Goal: Entertainment & Leisure: Consume media (video, audio)

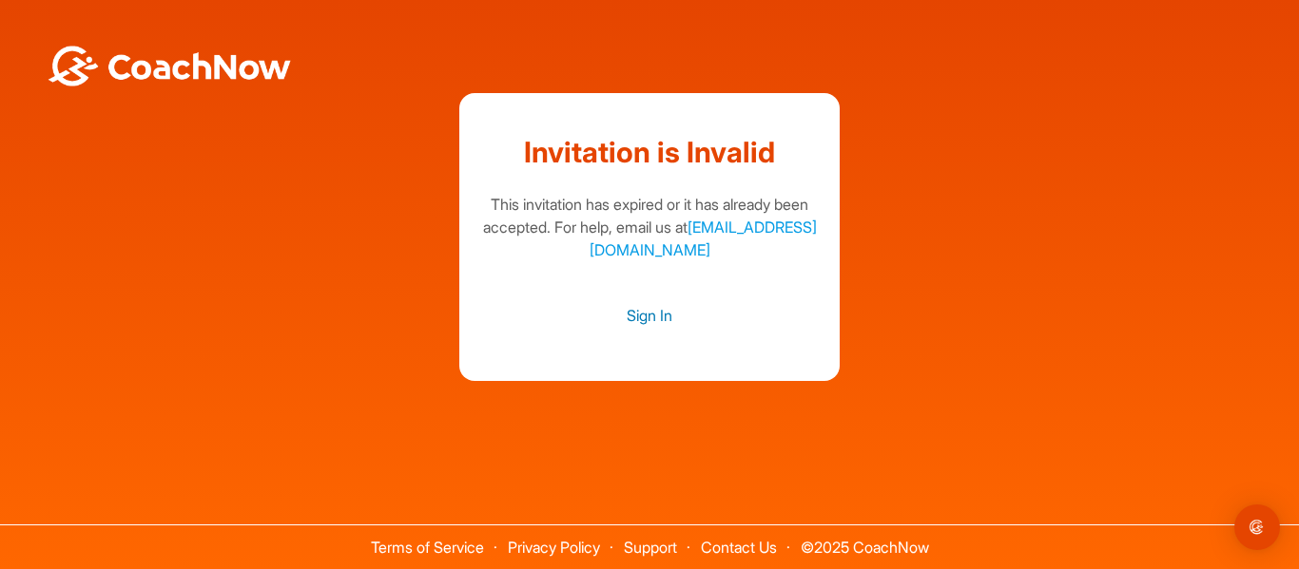
click at [652, 318] on link "Sign In" at bounding box center [649, 315] width 342 height 25
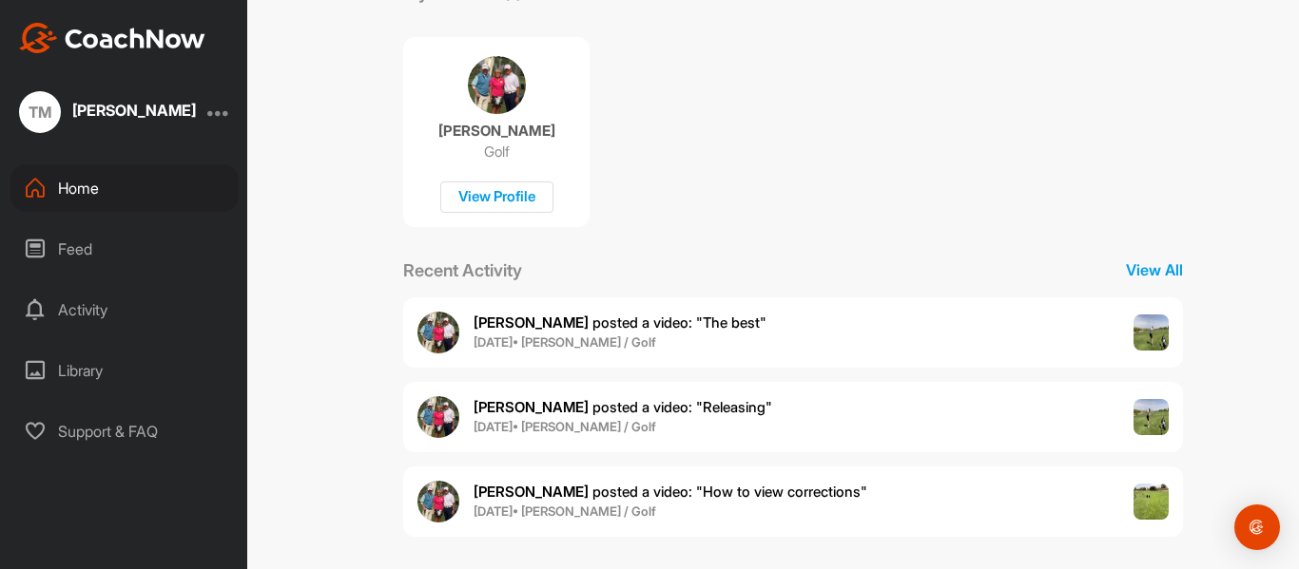
scroll to position [372, 0]
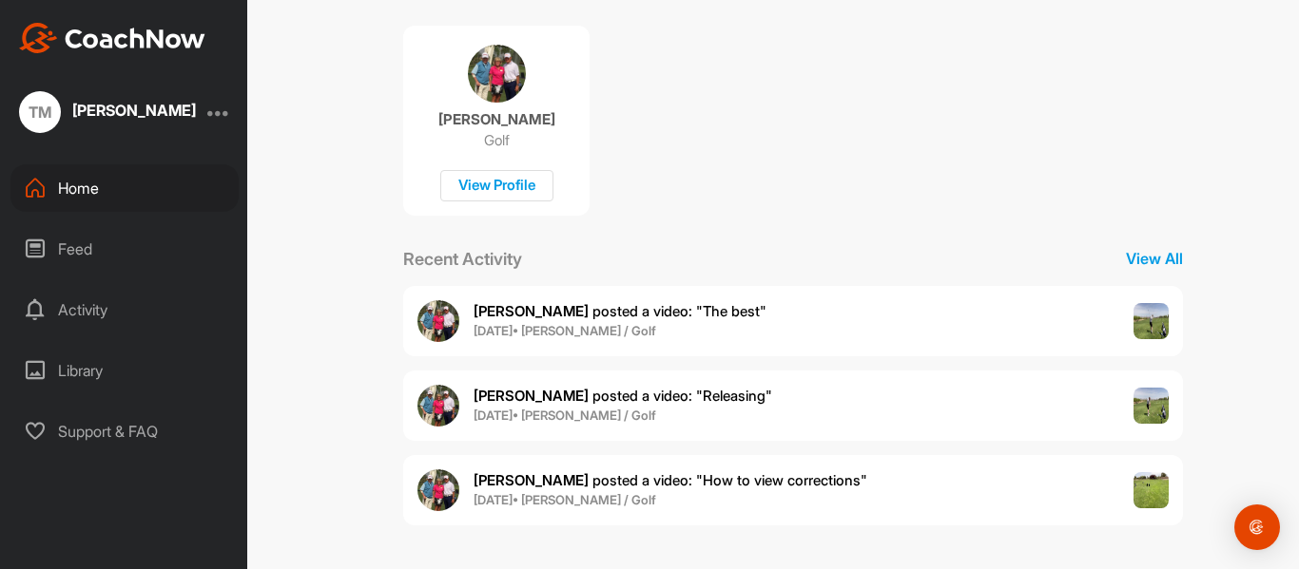
click at [502, 479] on b "[PERSON_NAME]" at bounding box center [530, 481] width 115 height 18
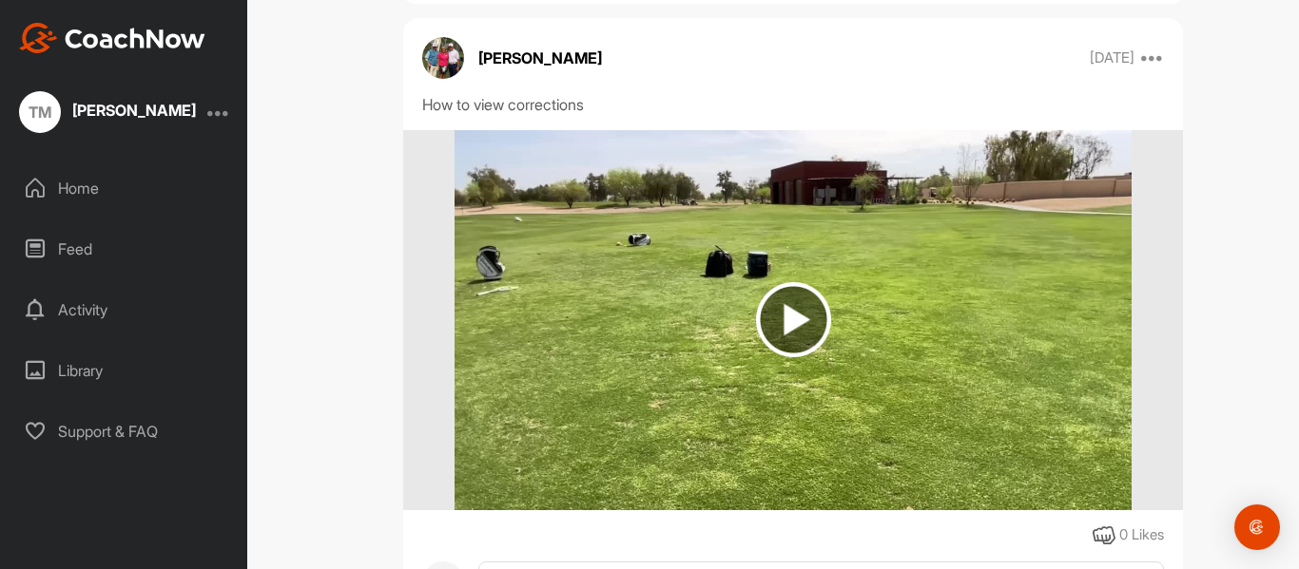
scroll to position [151, 0]
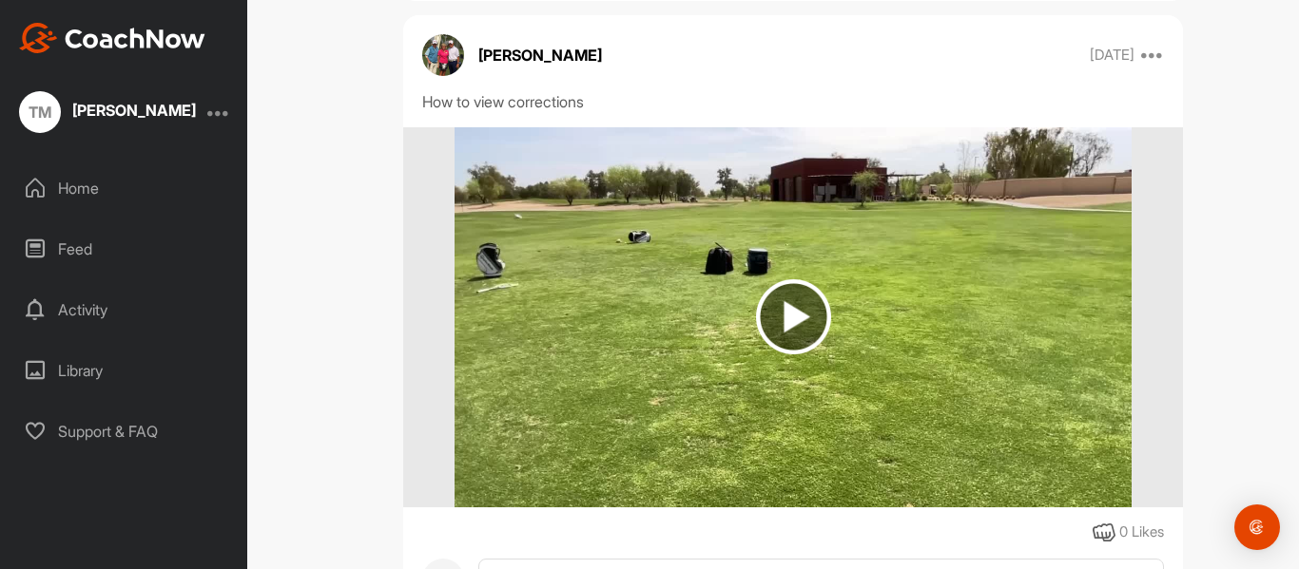
click at [778, 354] on img at bounding box center [793, 316] width 75 height 75
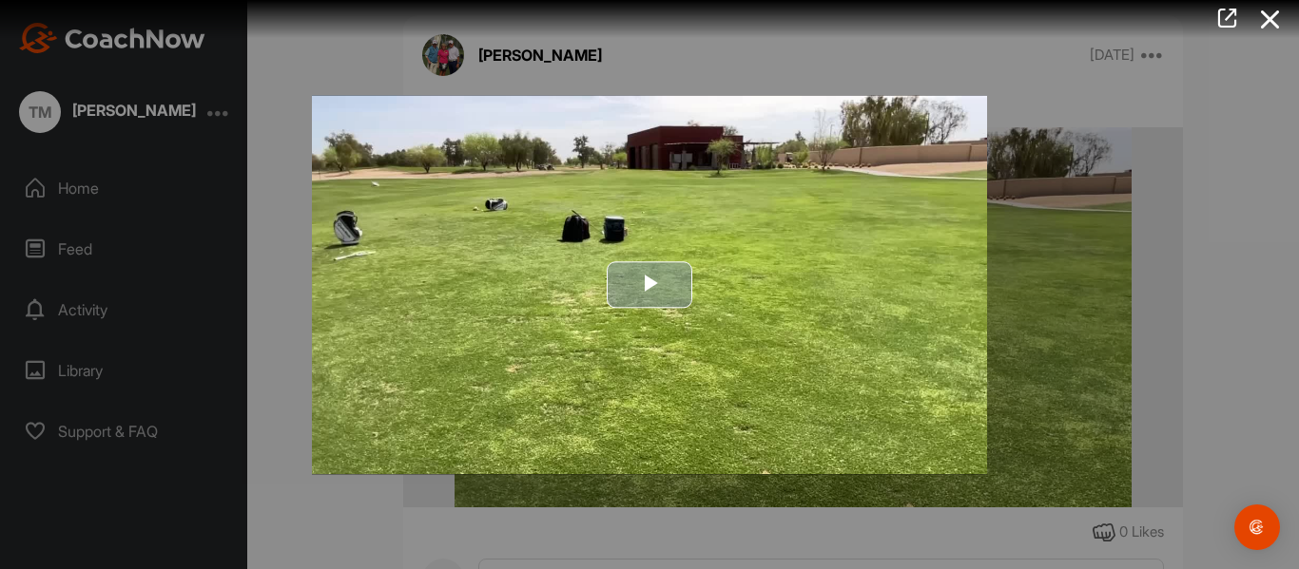
click at [649, 285] on span "Video Player" at bounding box center [649, 285] width 0 height 0
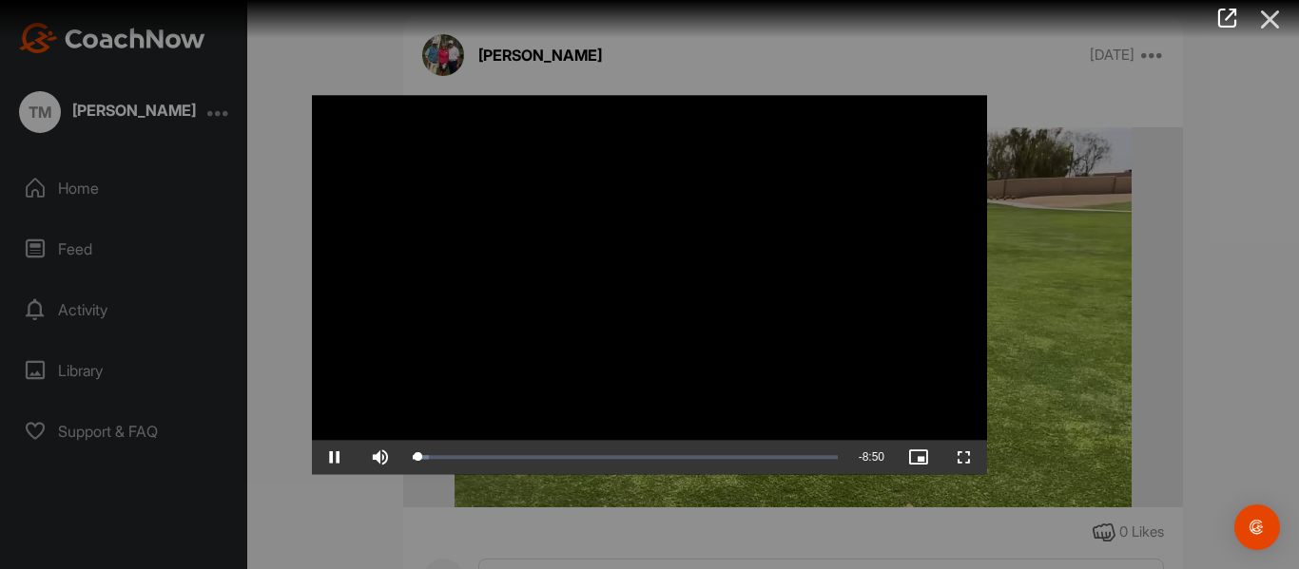
click at [1269, 22] on icon at bounding box center [1270, 19] width 44 height 35
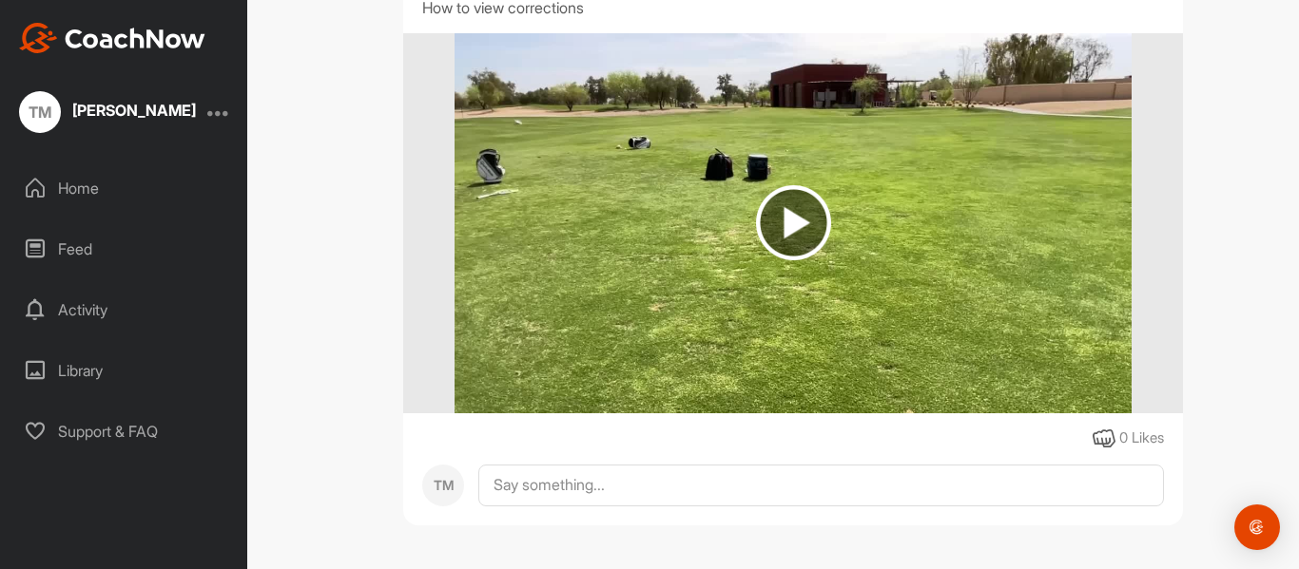
scroll to position [0, 0]
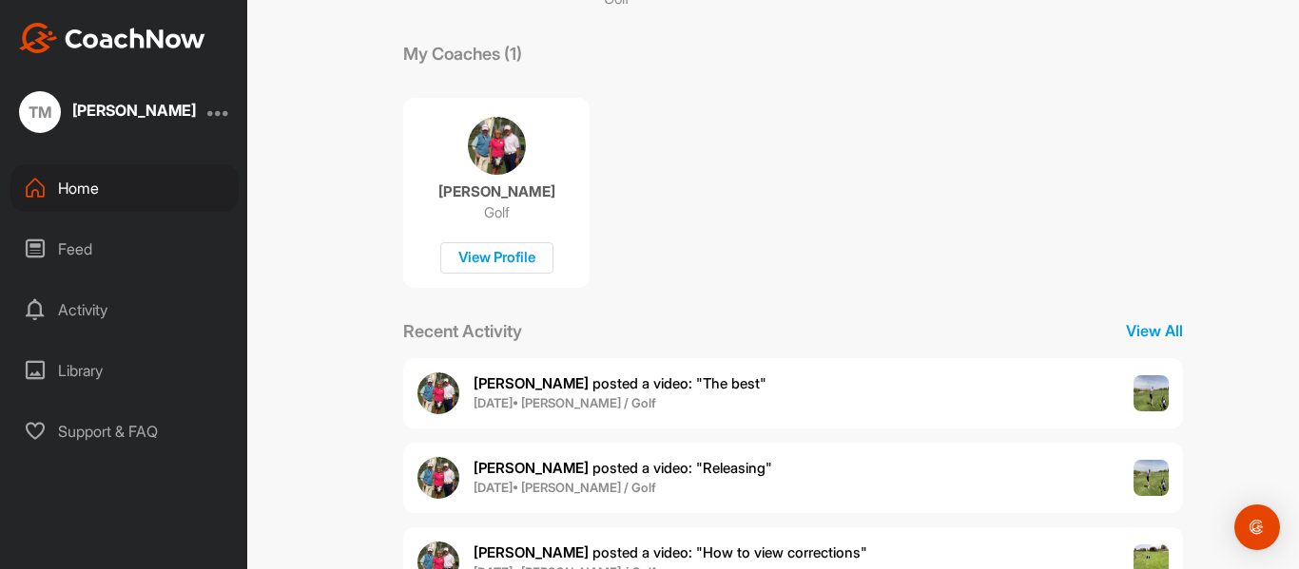
scroll to position [372, 0]
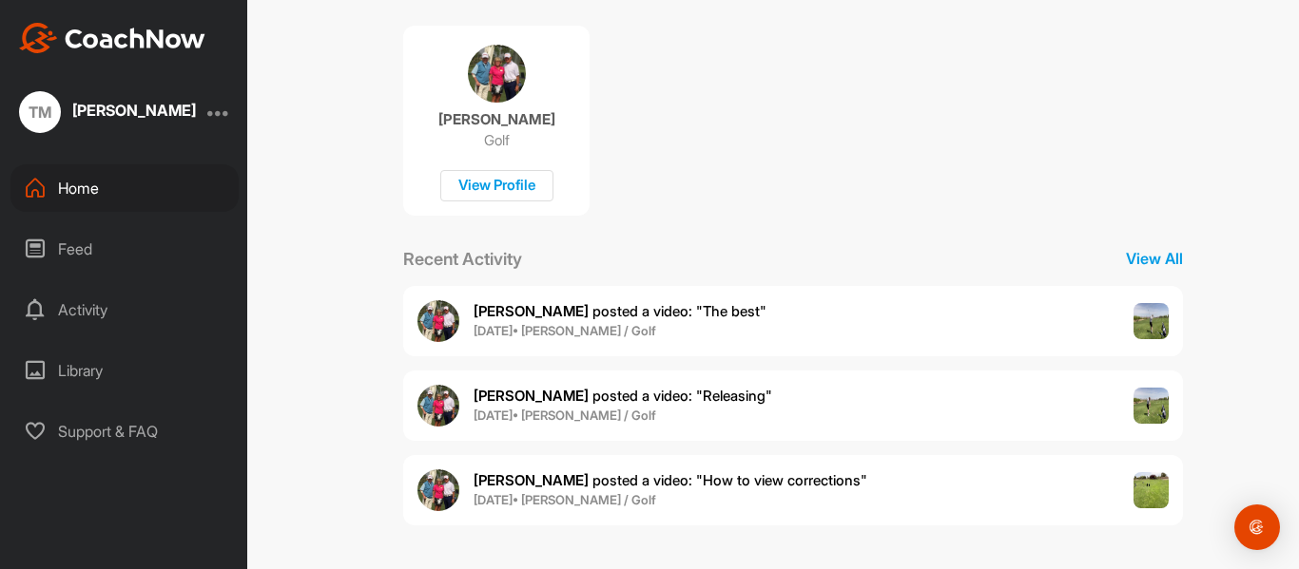
click at [550, 392] on span "[PERSON_NAME] posted a video : " Releasing "" at bounding box center [622, 396] width 299 height 18
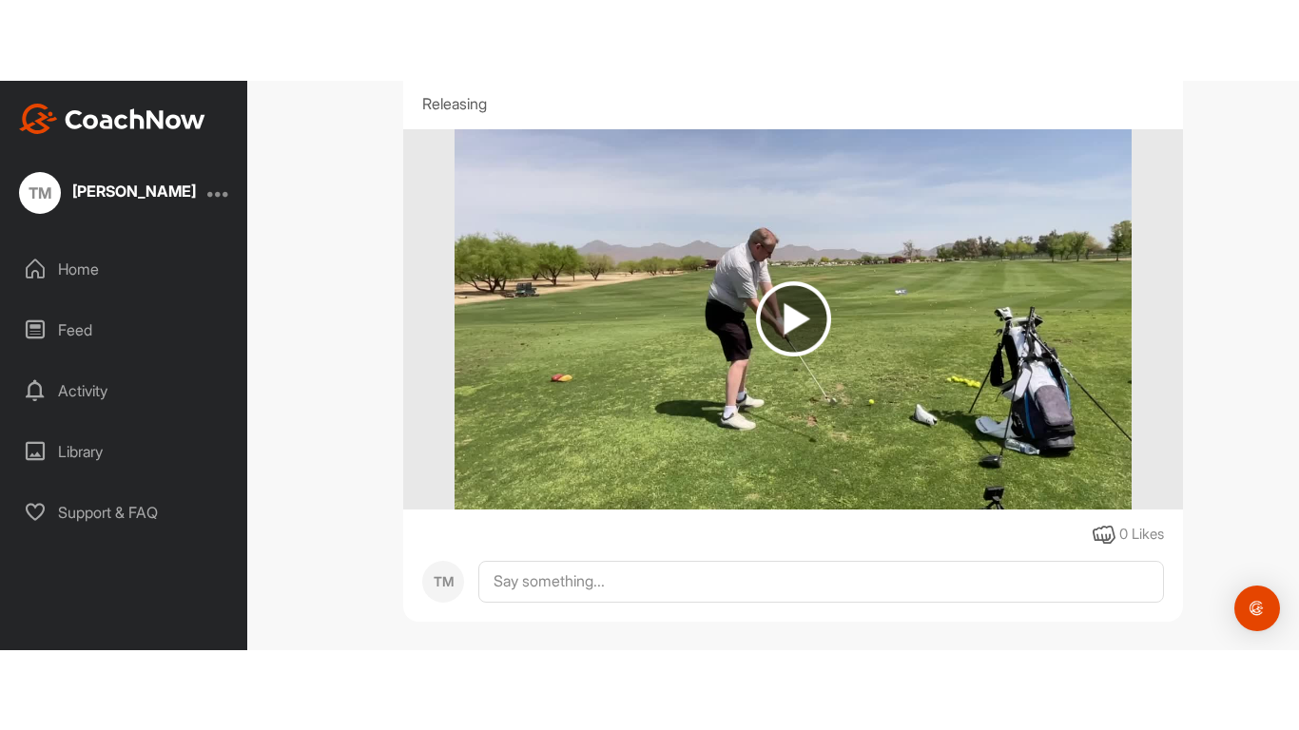
scroll to position [291, 0]
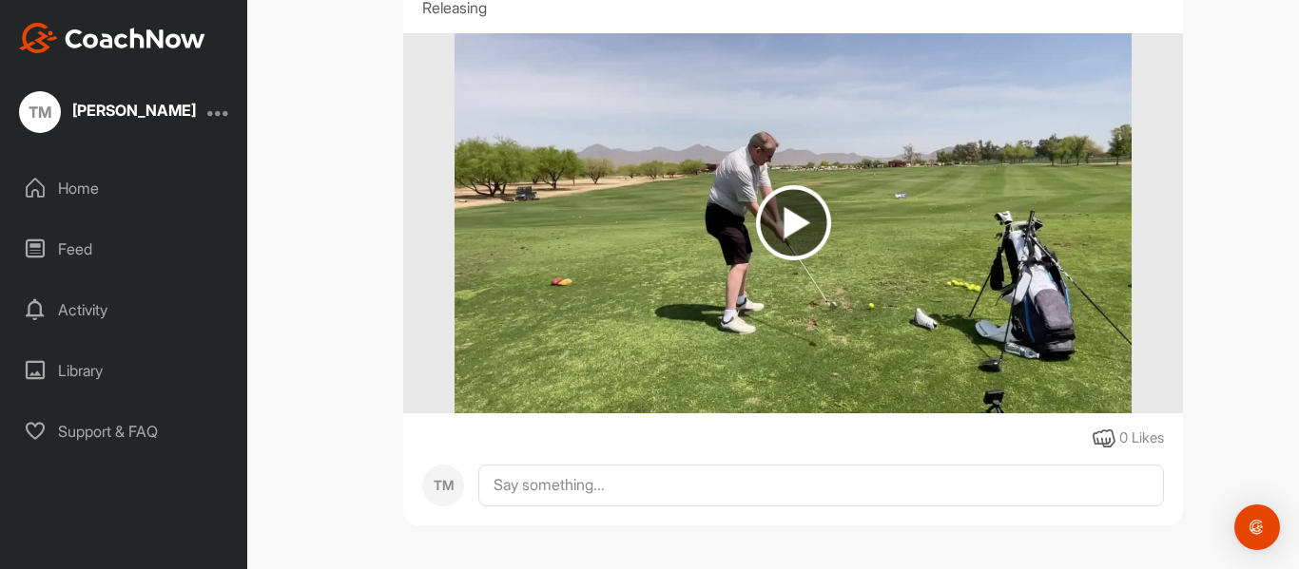
click at [781, 222] on img at bounding box center [793, 222] width 75 height 75
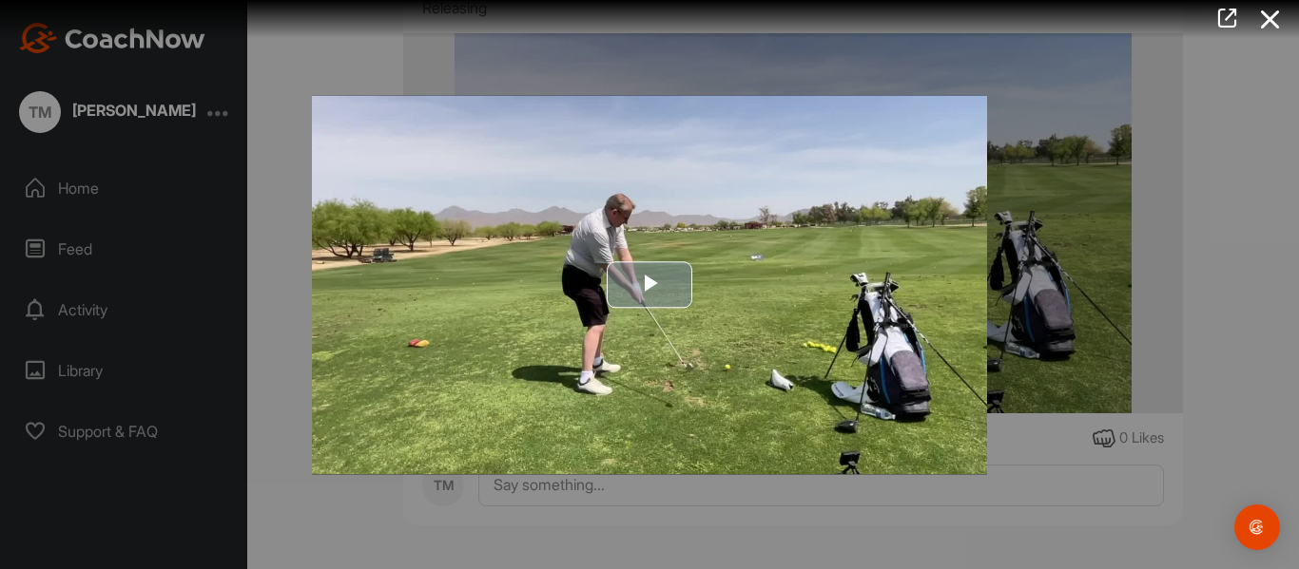
click at [649, 285] on span "Video Player" at bounding box center [649, 285] width 0 height 0
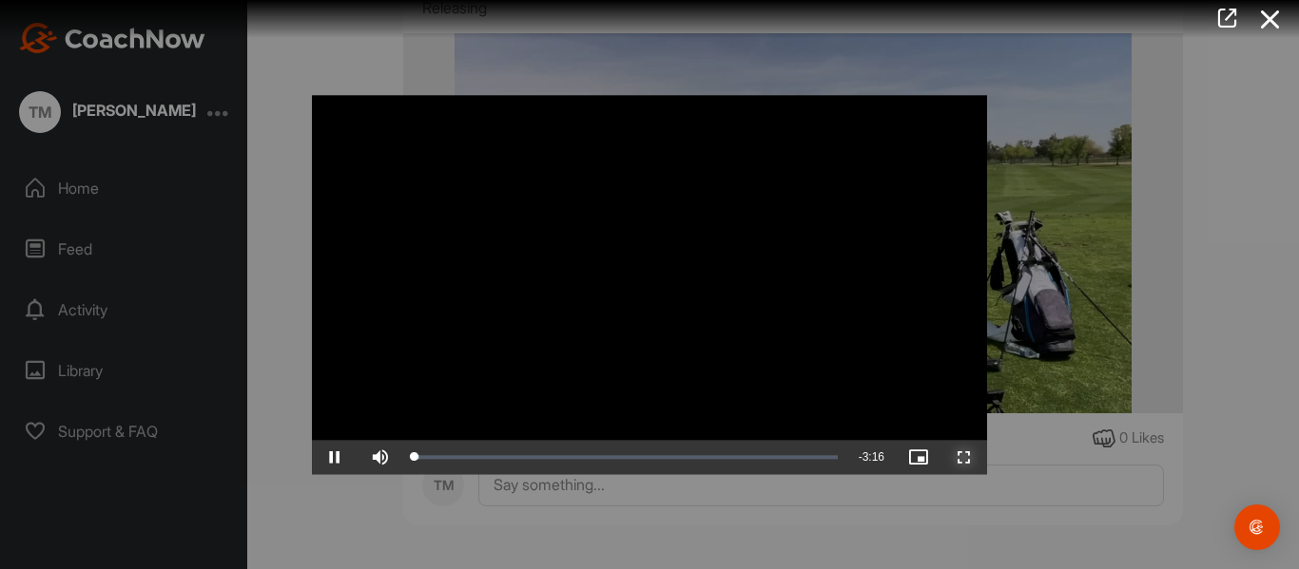
click at [967, 457] on span "Video Player" at bounding box center [964, 457] width 46 height 0
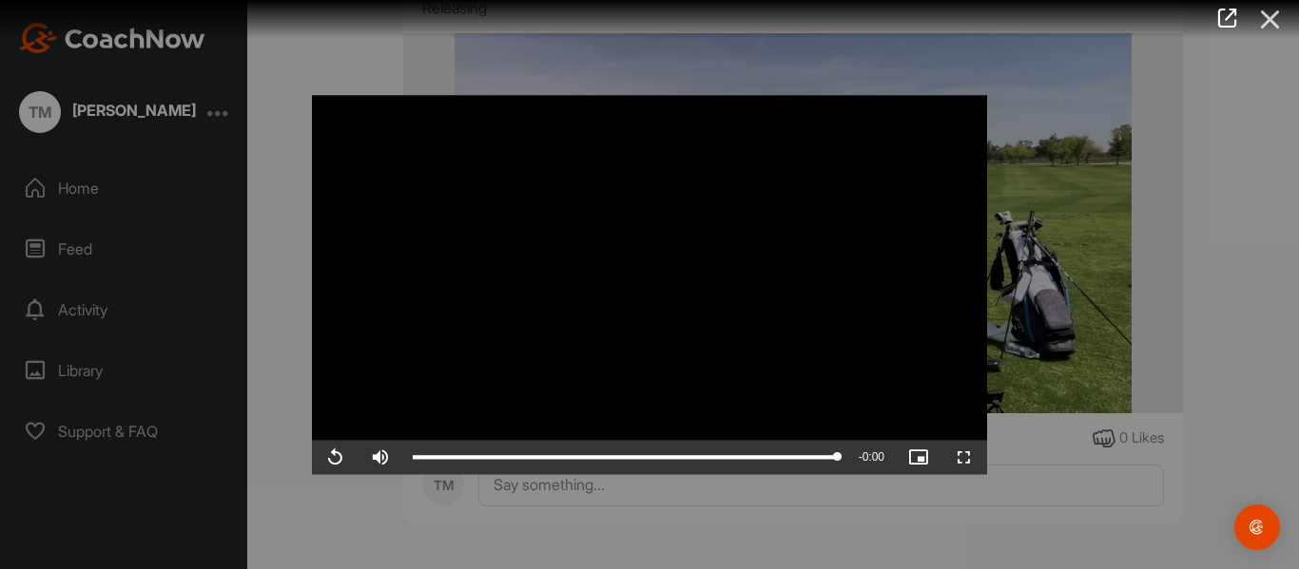
click at [1270, 18] on icon at bounding box center [1270, 19] width 44 height 35
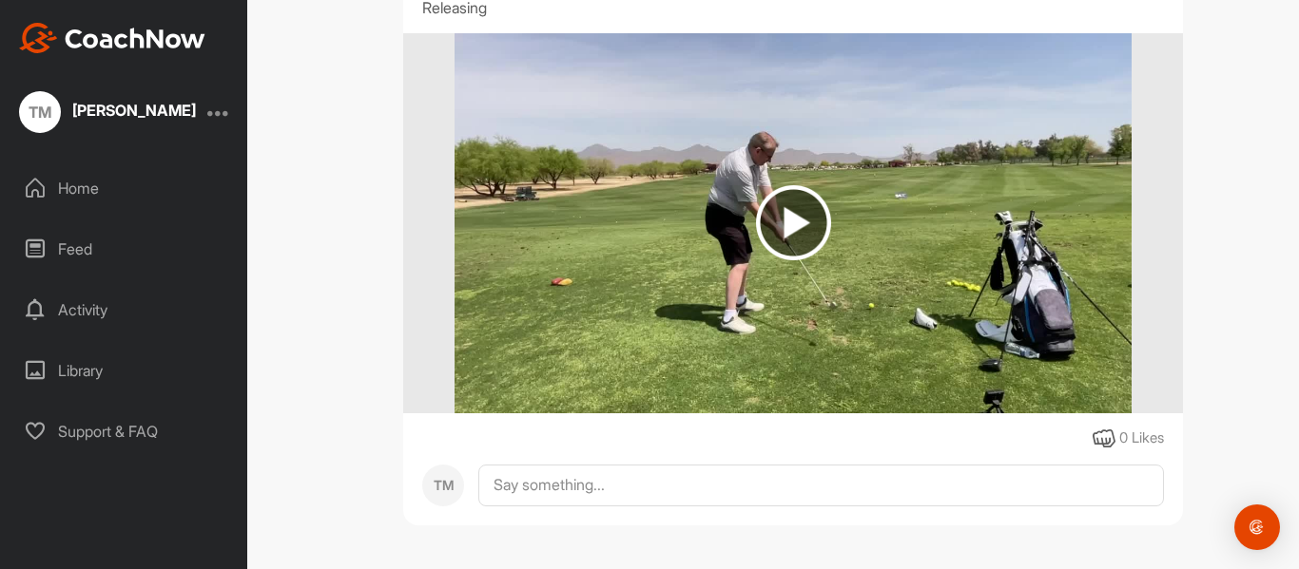
click at [787, 232] on img at bounding box center [793, 222] width 75 height 75
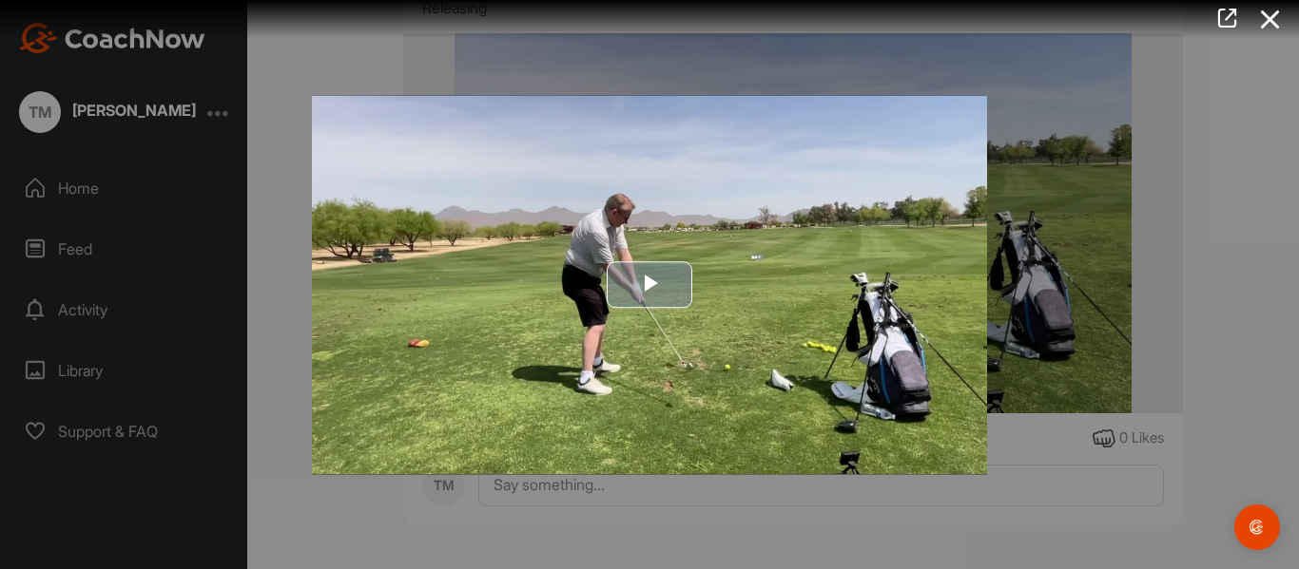
click at [649, 285] on span "Video Player" at bounding box center [649, 285] width 0 height 0
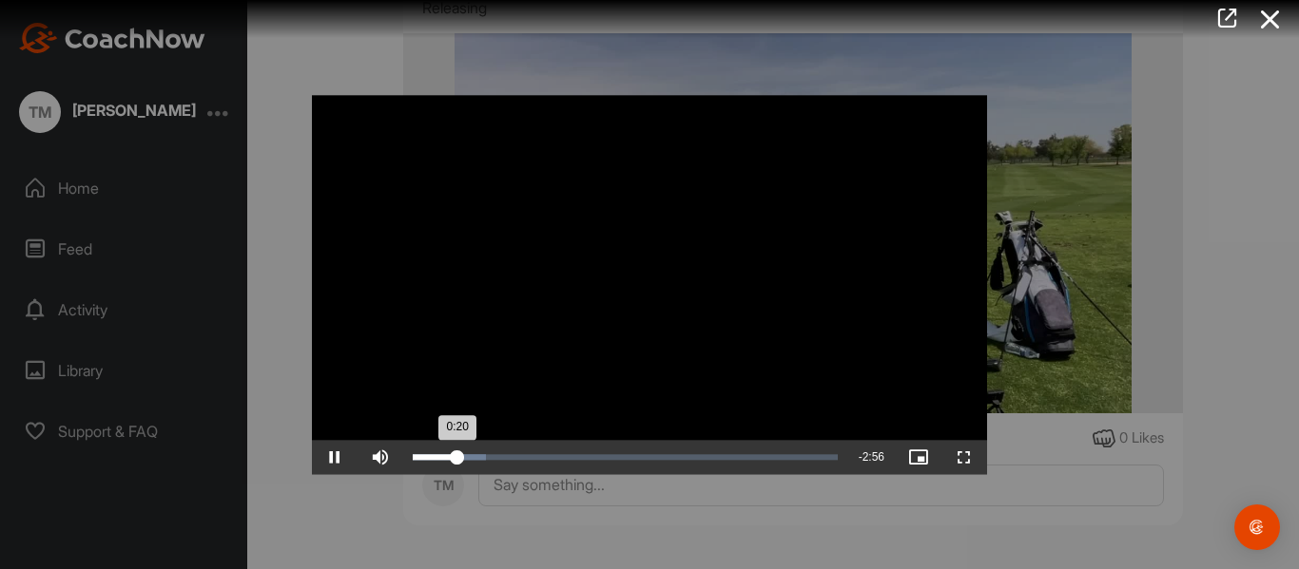
click at [568, 456] on div "Loaded : 17.29% 1:12 0:20" at bounding box center [625, 457] width 425 height 6
click at [568, 456] on div "1:12" at bounding box center [491, 457] width 156 height 6
click at [703, 456] on div "Loaded : 40.20% 2:14 1:15" at bounding box center [625, 457] width 425 height 6
click at [964, 457] on span "Video Player" at bounding box center [964, 457] width 46 height 0
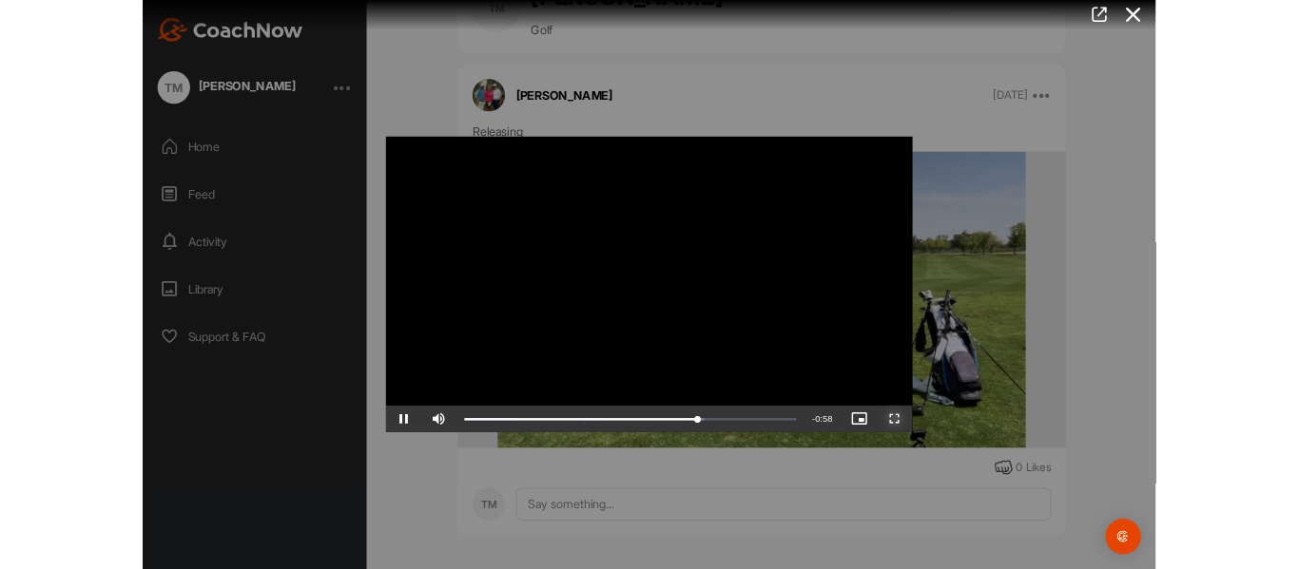
scroll to position [130, 0]
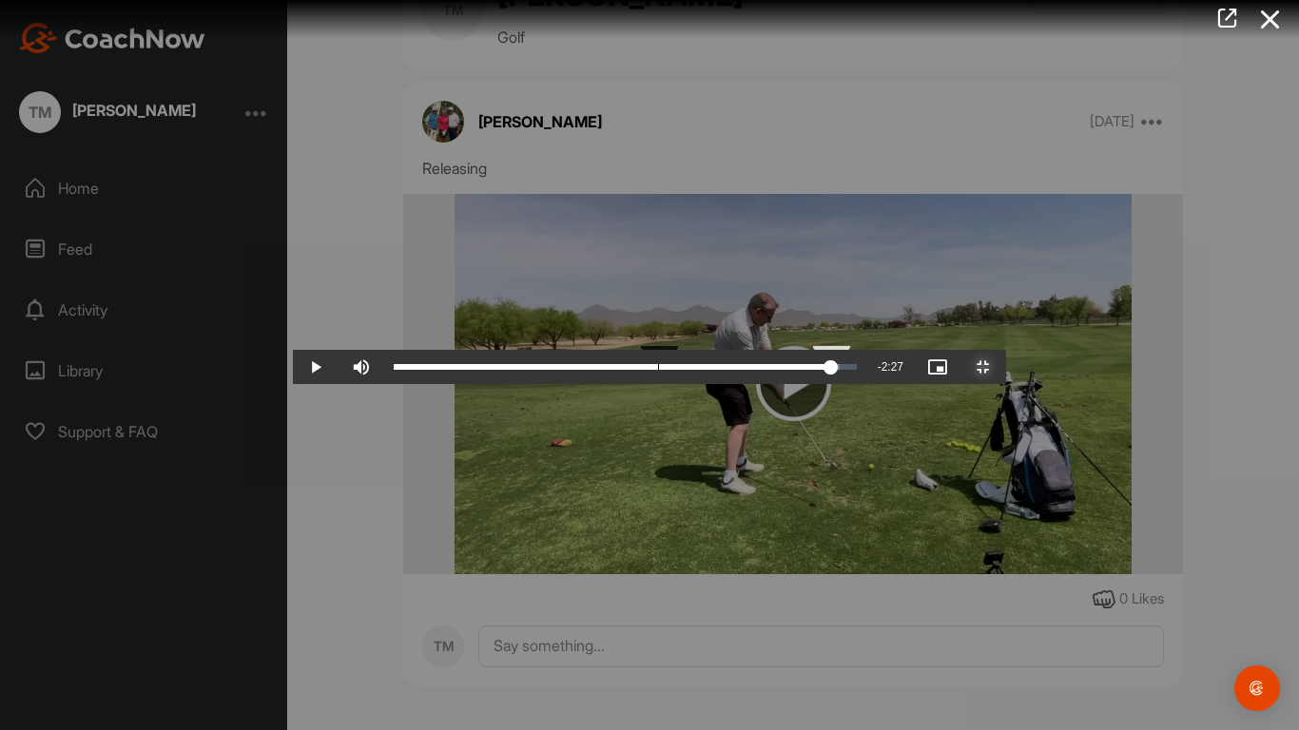
click at [384, 384] on div "Loaded : 96.45% 0:49 3:06" at bounding box center [625, 367] width 482 height 34
drag, startPoint x: 107, startPoint y: 729, endPoint x: 183, endPoint y: 663, distance: 100.3
click at [293, 384] on div "Video Player is loading. Play Video Play Skip Backward Skip Forward Mute Curren…" at bounding box center [649, 365] width 713 height 38
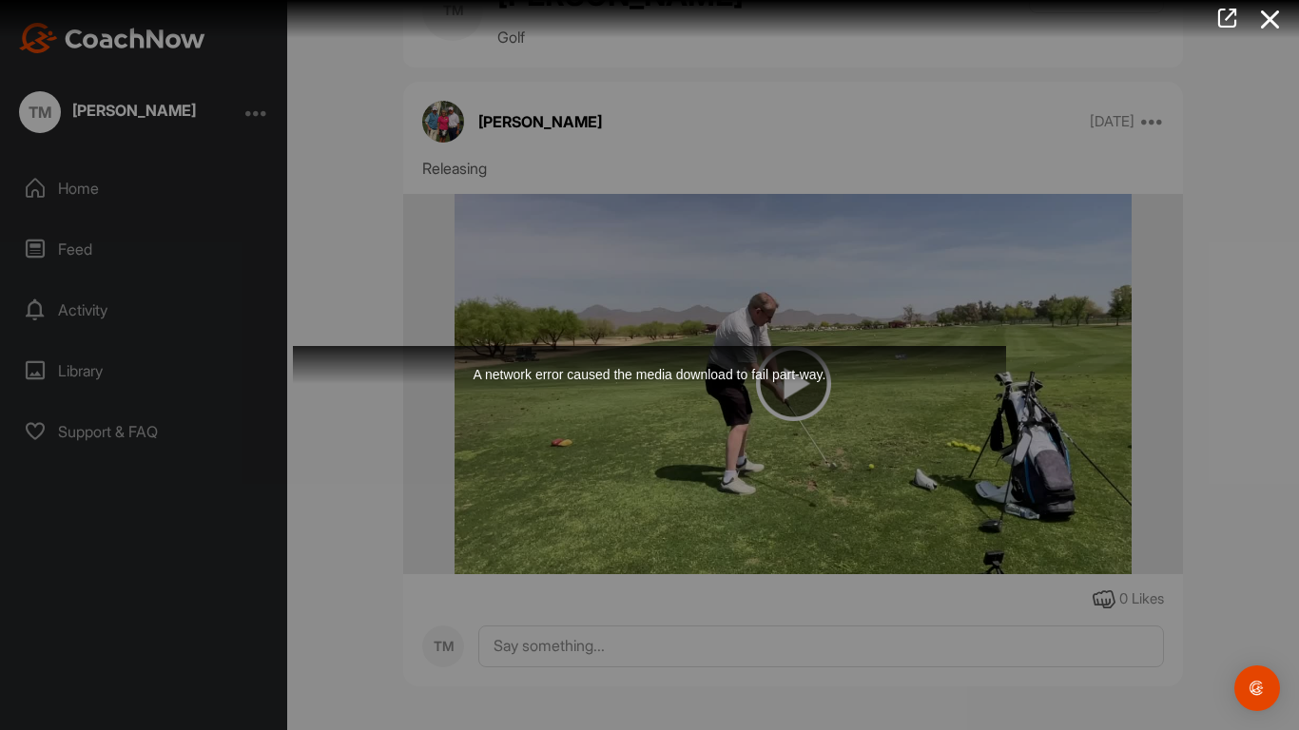
drag, startPoint x: 233, startPoint y: 709, endPoint x: 252, endPoint y: 710, distance: 19.0
click at [293, 384] on div "A network error caused the media download to fail part-way." at bounding box center [649, 365] width 713 height 38
click at [395, 384] on div "A network error caused the media download to fail part-way." at bounding box center [649, 365] width 713 height 38
click at [648, 384] on div "A network error caused the media download to fail part-way." at bounding box center [649, 365] width 713 height 38
click at [723, 384] on div "A network error caused the media download to fail part-way." at bounding box center [649, 365] width 713 height 38
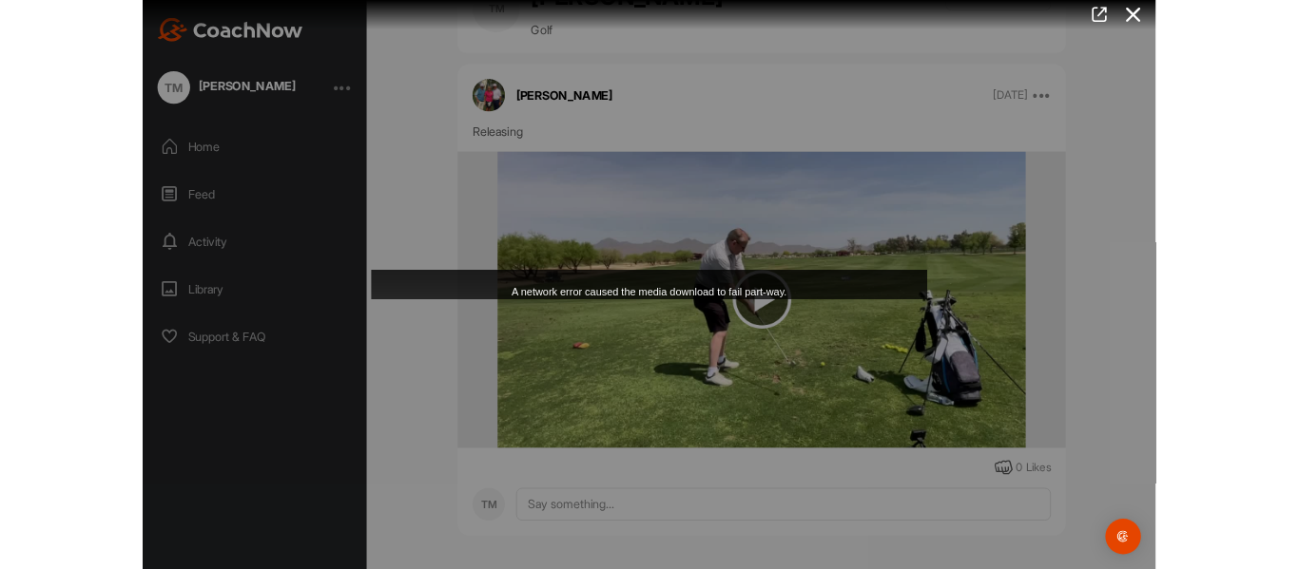
scroll to position [291, 0]
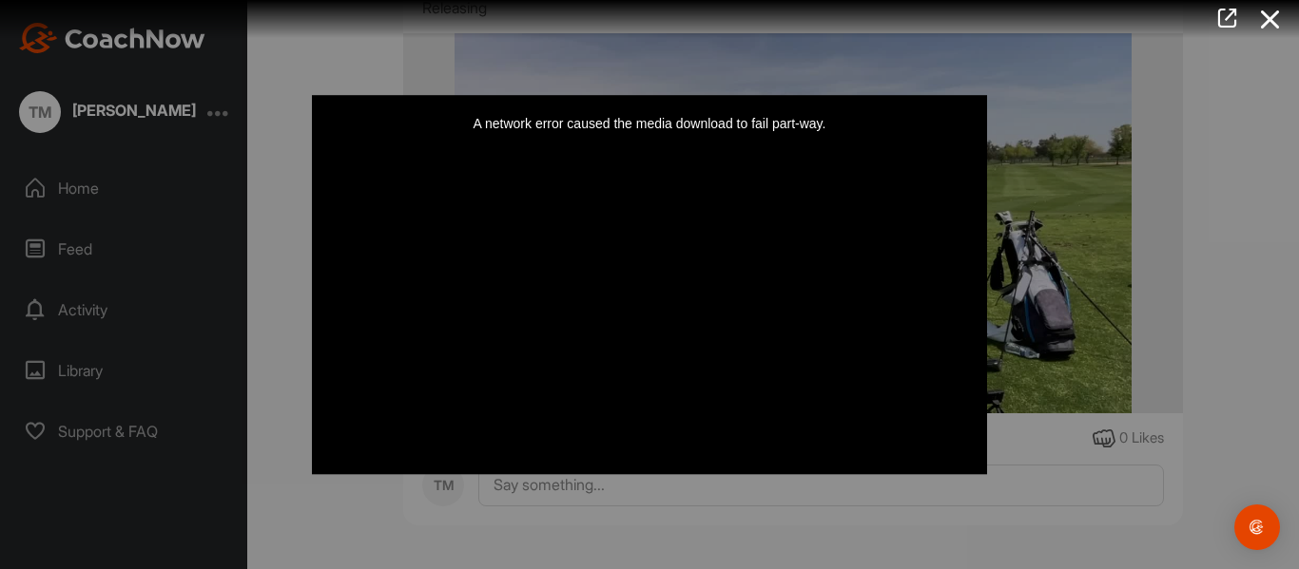
click at [491, 479] on div "Video Player is loading. Play Video Pause Skip Backward Skip Forward Mute Curre…" at bounding box center [649, 284] width 713 height 417
click at [1273, 17] on icon at bounding box center [1270, 19] width 44 height 35
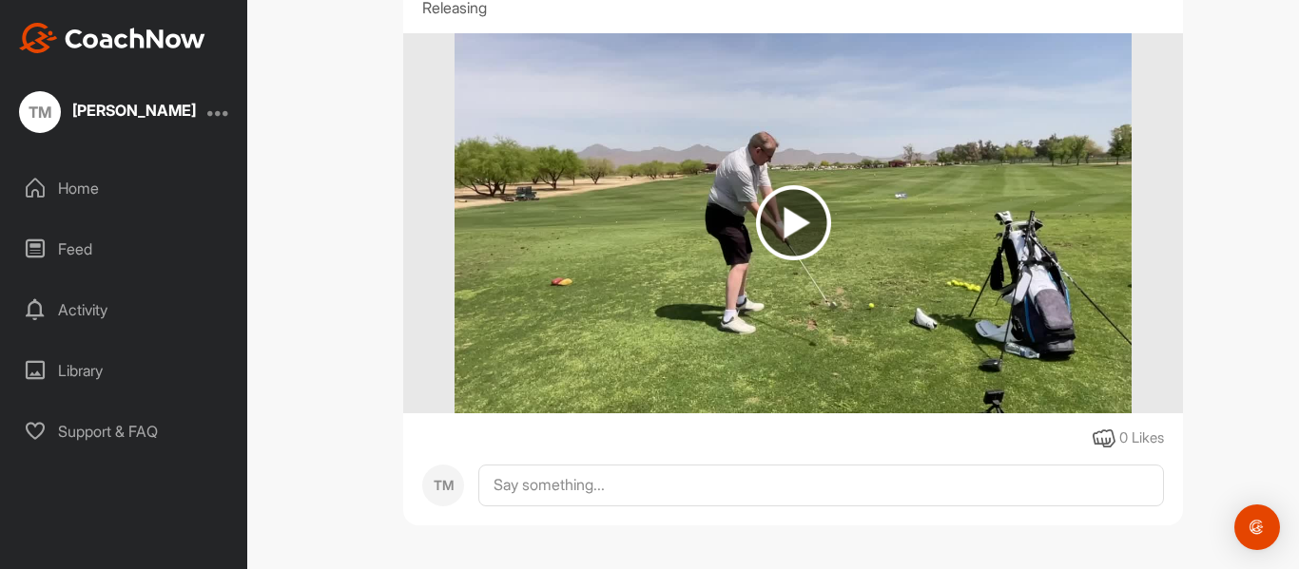
scroll to position [0, 0]
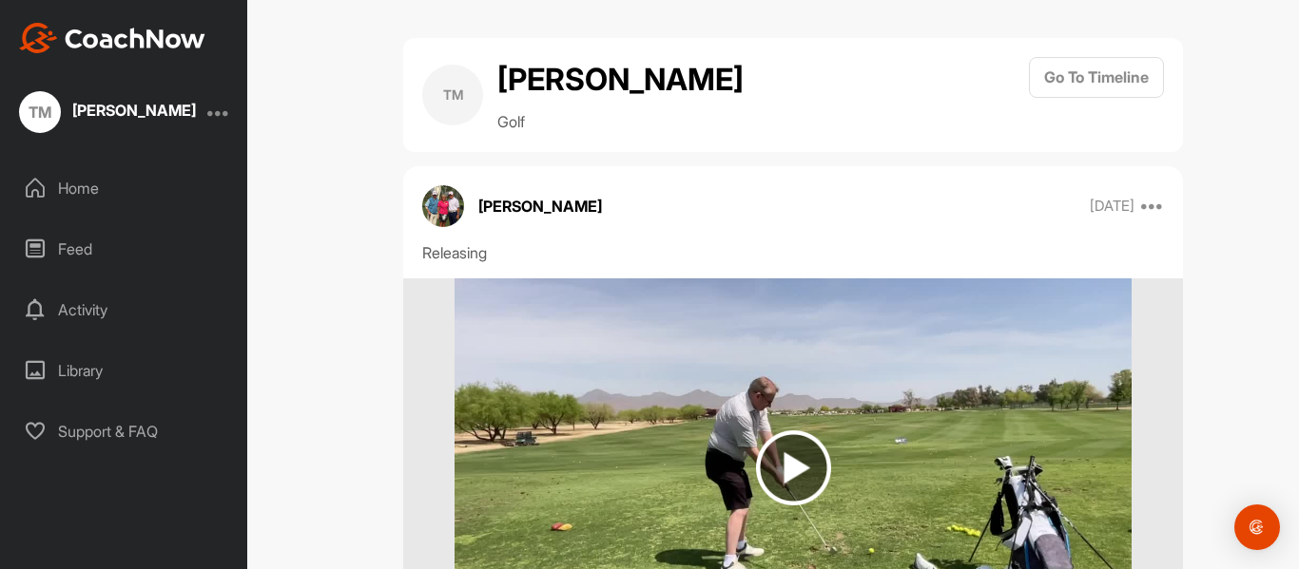
click at [93, 186] on div "Home" at bounding box center [124, 188] width 228 height 48
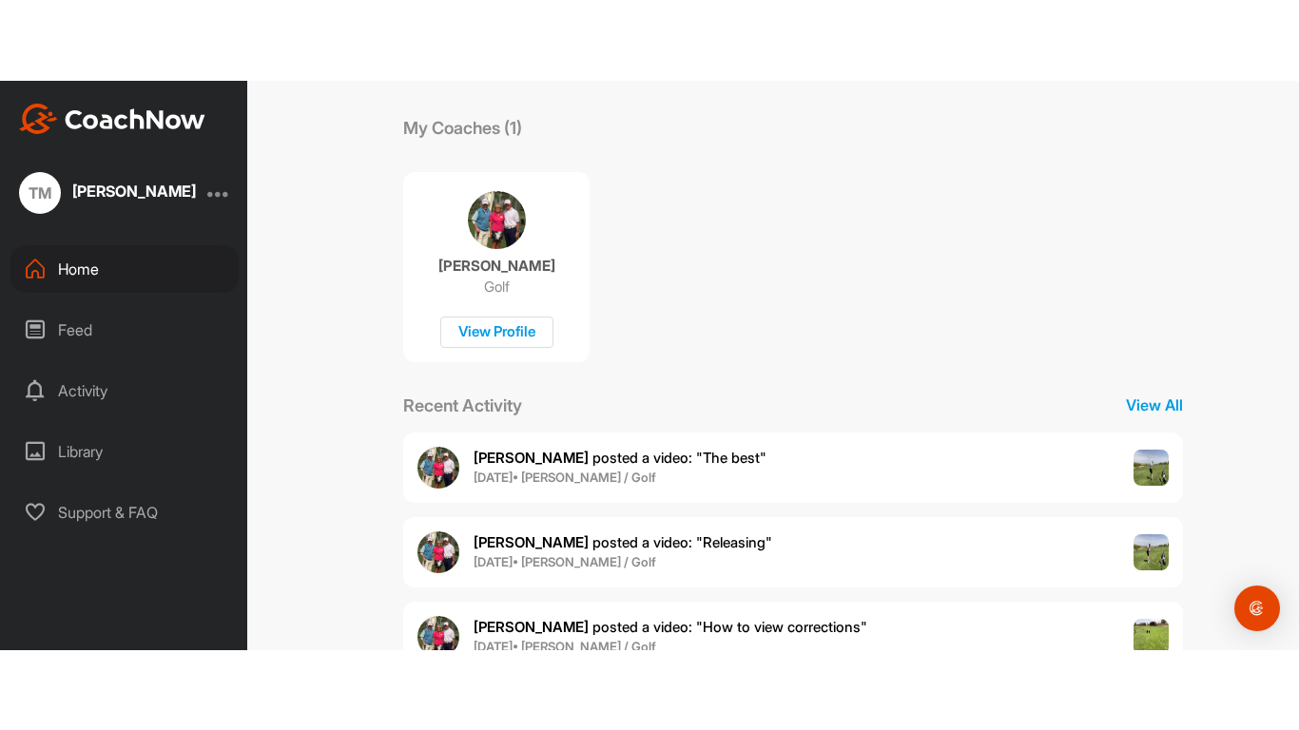
scroll to position [372, 0]
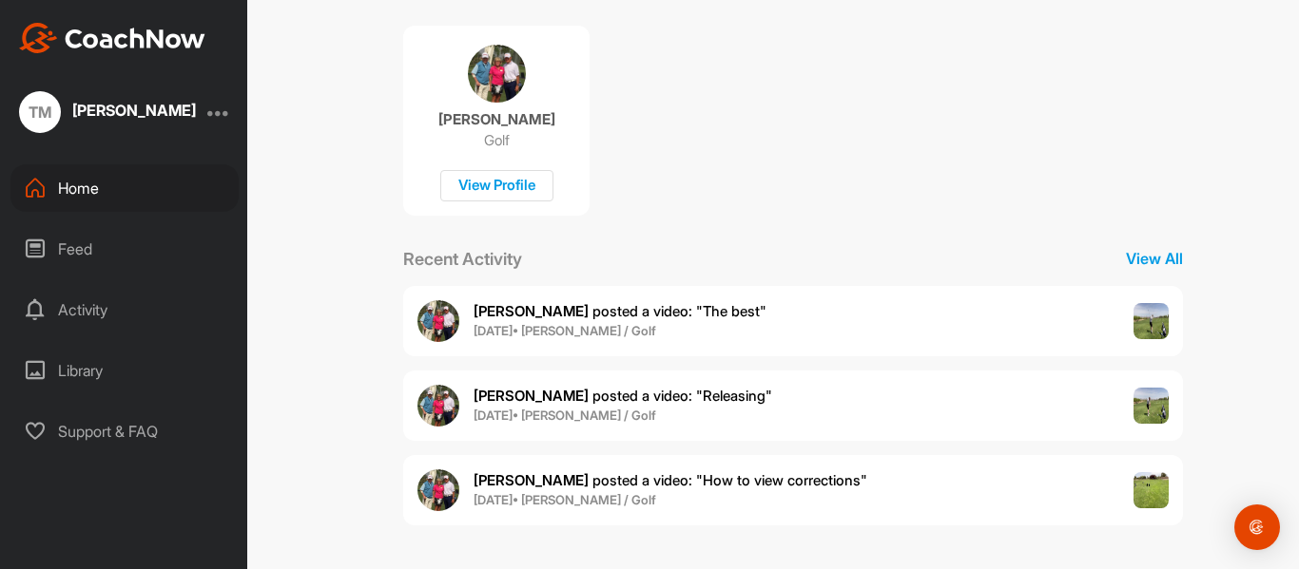
click at [564, 478] on span "[PERSON_NAME] posted a video : " How to view corrections "" at bounding box center [670, 481] width 394 height 18
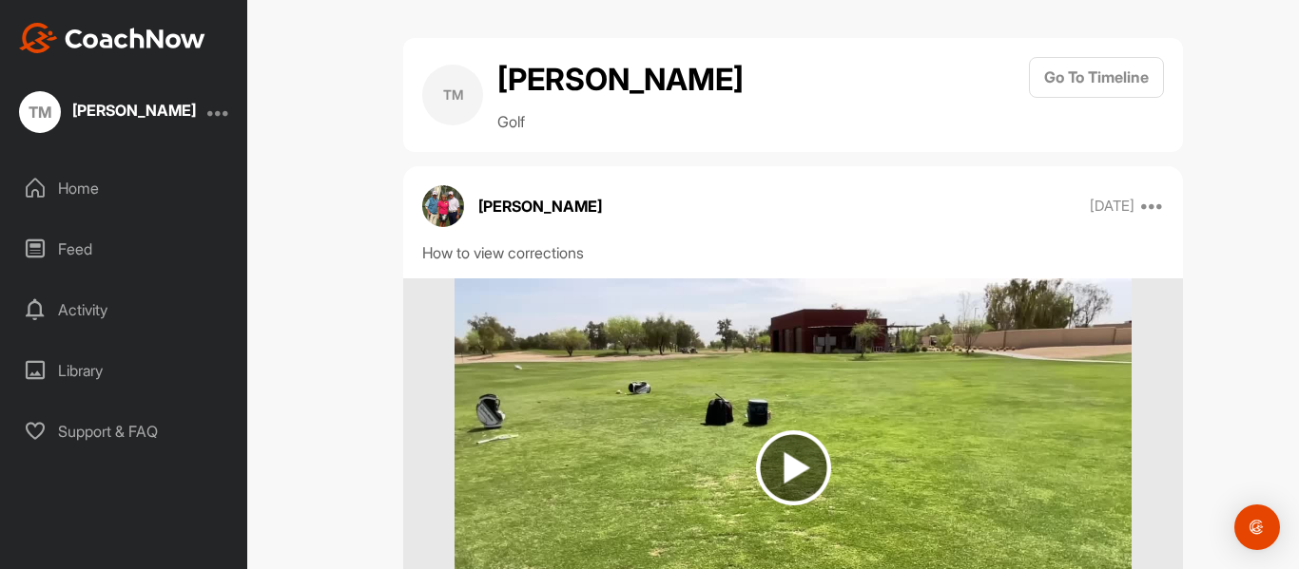
click at [787, 506] on img at bounding box center [793, 468] width 75 height 75
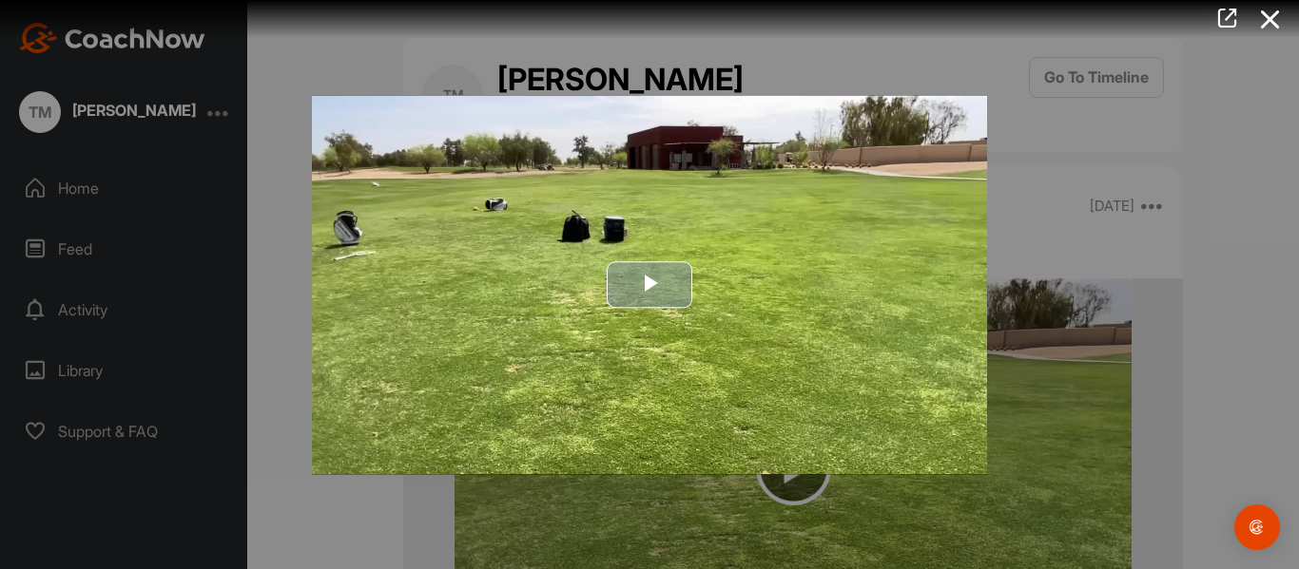
click at [649, 285] on span "Video Player" at bounding box center [649, 285] width 0 height 0
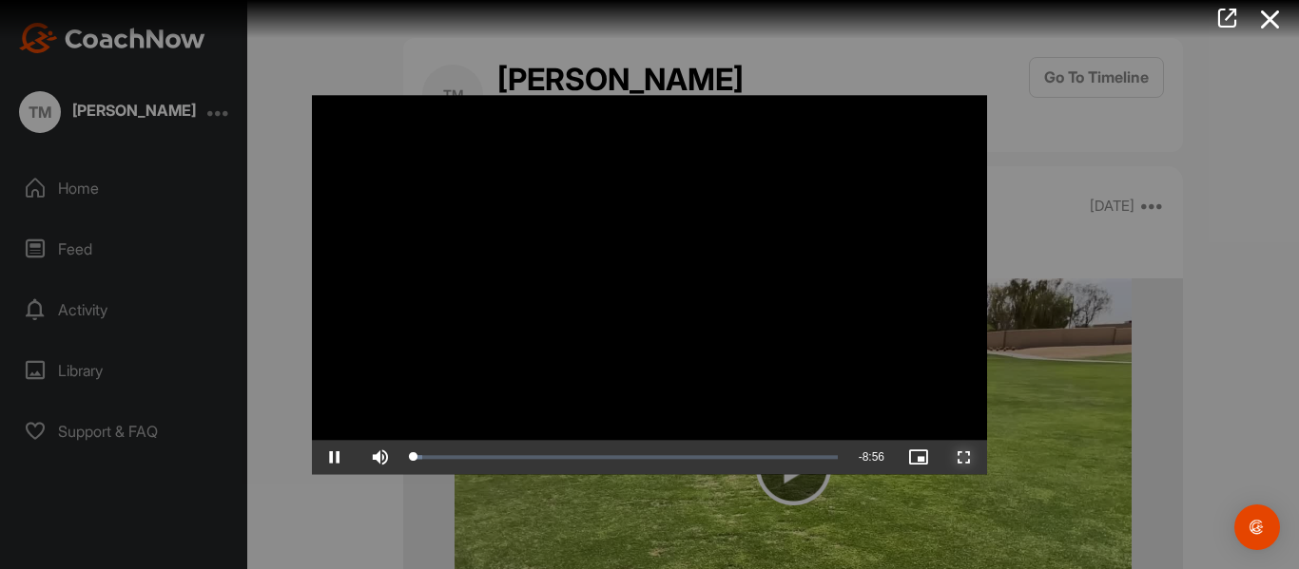
click at [959, 457] on span "Video Player" at bounding box center [964, 457] width 46 height 0
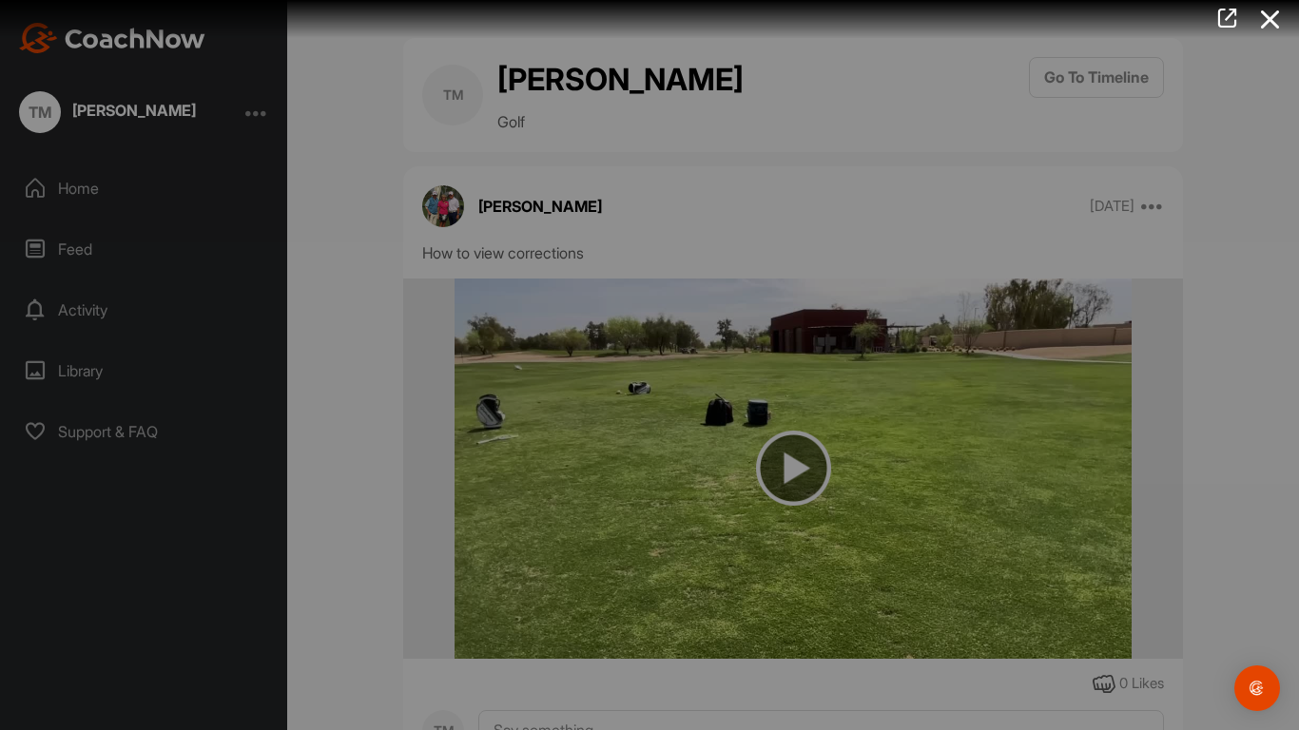
click at [413, 351] on div "Loaded : 3.31% 1:02 1:02" at bounding box center [625, 348] width 425 height 6
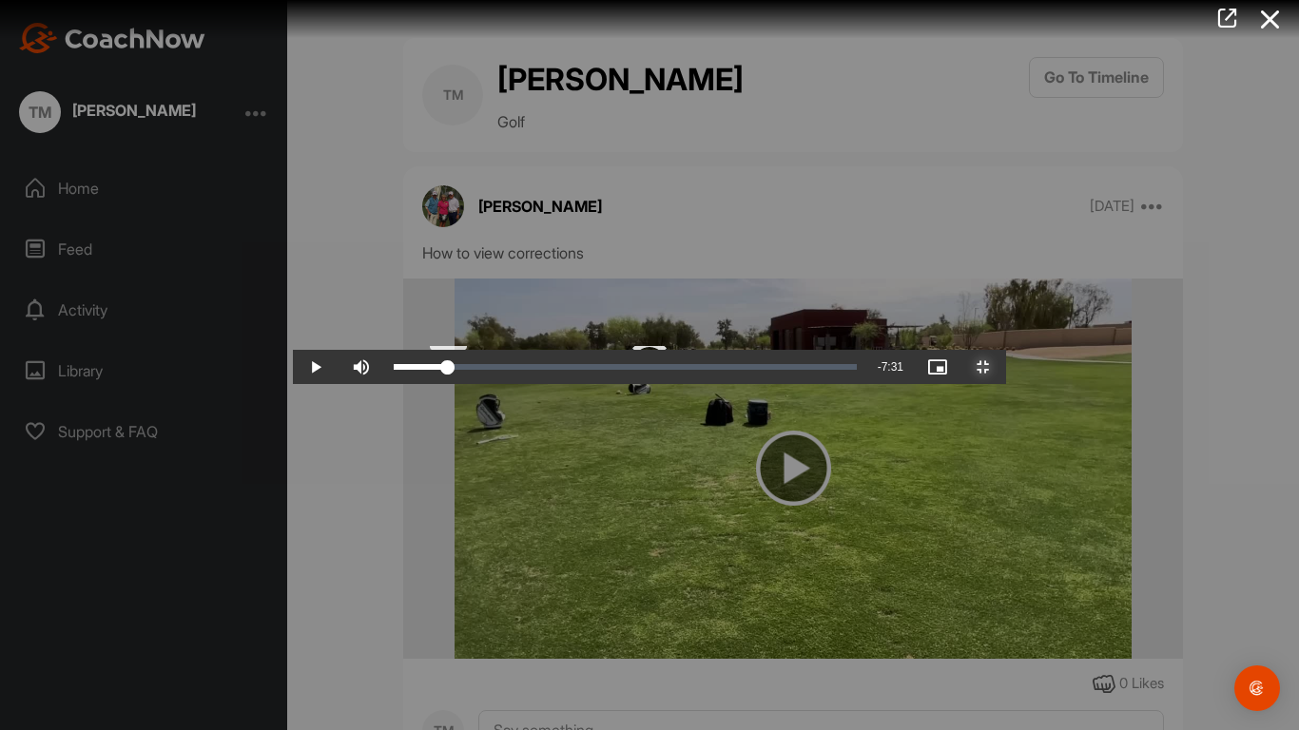
click at [384, 384] on div "Loaded : 12.46% 1:25 1:03" at bounding box center [625, 367] width 482 height 34
click at [384, 384] on div "Loaded : 16.78% 1:58 1:58" at bounding box center [625, 367] width 482 height 34
click at [394, 370] on div "2:06" at bounding box center [448, 367] width 109 height 6
click at [293, 367] on span "Video Player" at bounding box center [316, 367] width 46 height 0
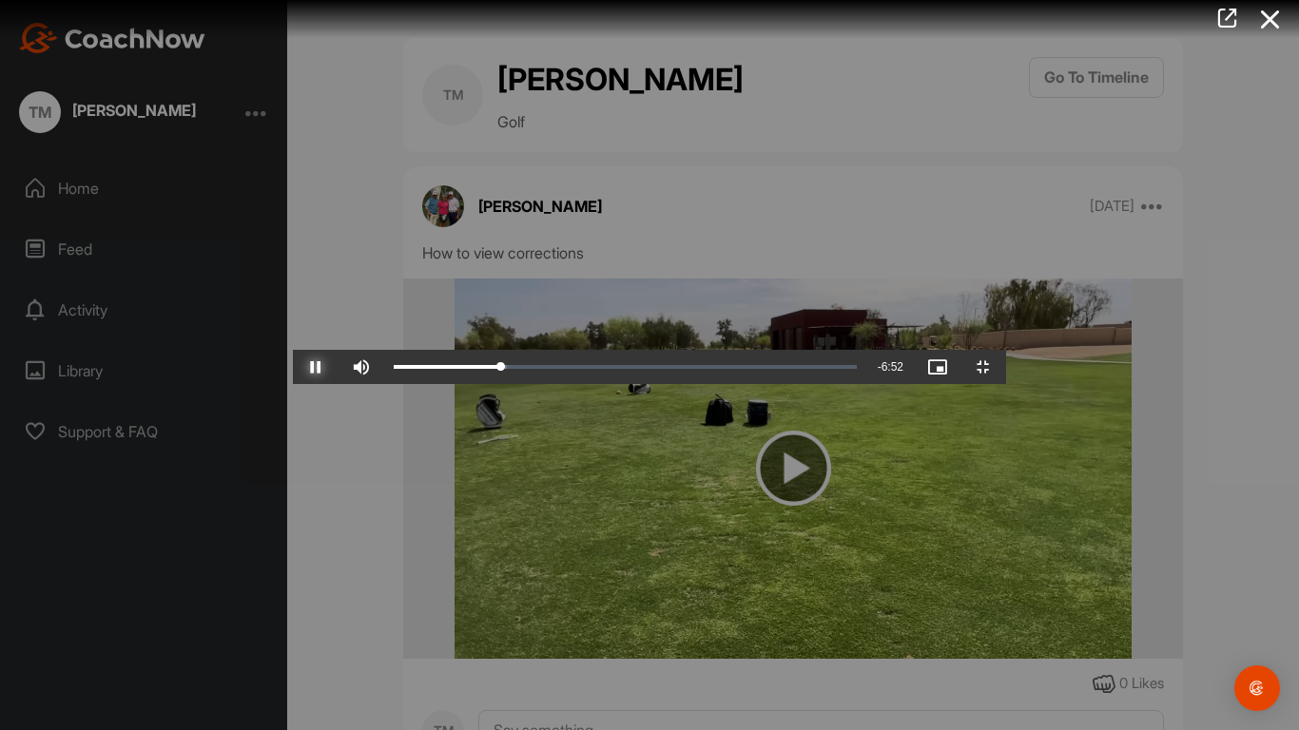
click at [293, 367] on span "Video Player" at bounding box center [316, 367] width 46 height 0
click at [486, 384] on div "Loaded : 33.33% 3:16 2:54" at bounding box center [625, 367] width 482 height 34
click at [548, 370] on div "Loaded : 37.87% 3:48 3:18" at bounding box center [625, 367] width 463 height 6
click at [617, 384] on div "Loaded : 44.25% 4:23 4:23" at bounding box center [625, 367] width 482 height 34
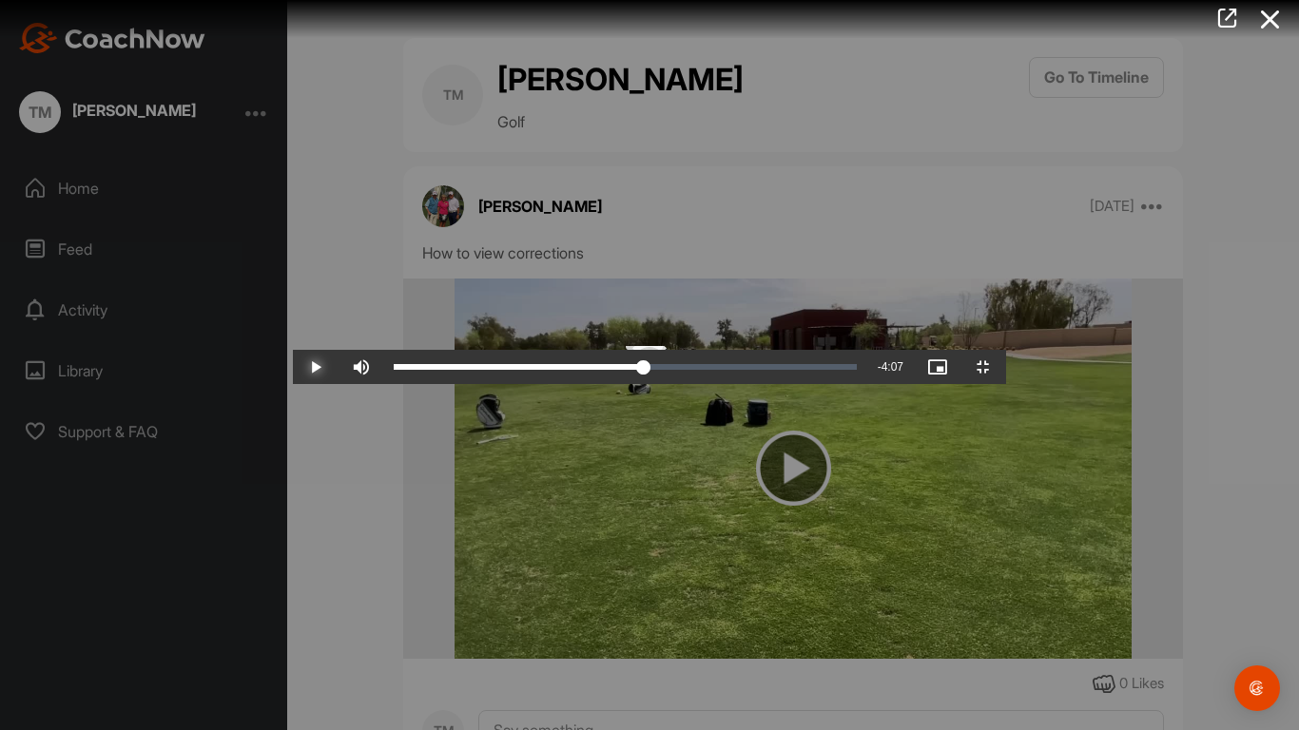
click at [667, 384] on div "Loaded : 52.14% 4:49 4:49" at bounding box center [625, 367] width 482 height 34
click at [708, 370] on div "Loaded : 54.83% 5:10 4:50" at bounding box center [625, 367] width 463 height 6
click at [293, 367] on span "Video Player" at bounding box center [316, 367] width 46 height 0
